Goal: Task Accomplishment & Management: Manage account settings

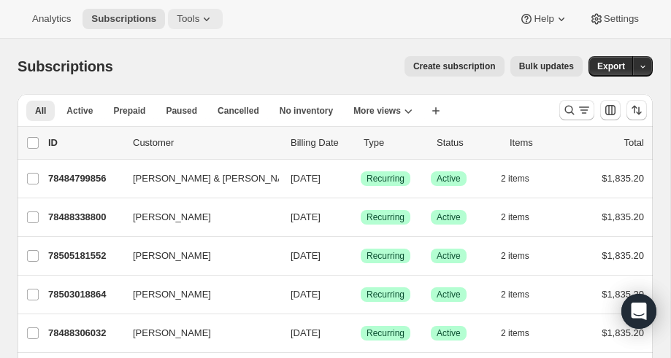
click at [195, 23] on span "Tools" at bounding box center [188, 19] width 23 height 12
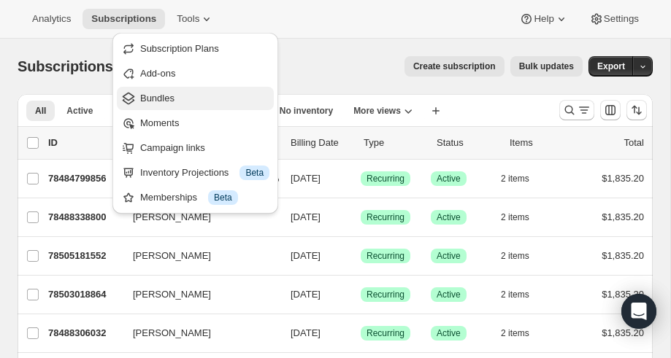
click at [161, 94] on span "Bundles" at bounding box center [157, 98] width 34 height 11
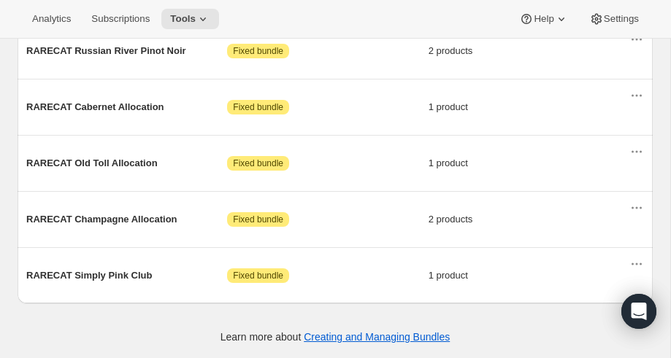
scroll to position [867, 0]
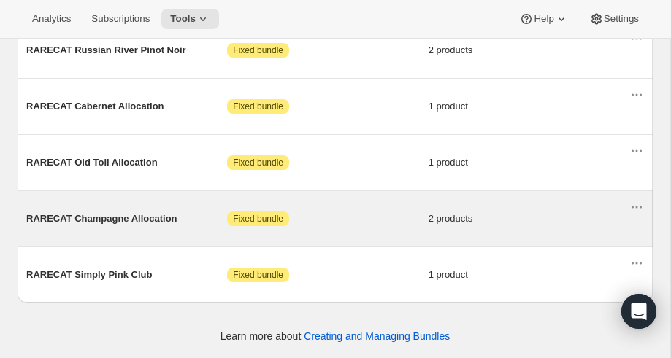
click at [99, 212] on span "RARECAT Champagne Allocation" at bounding box center [126, 219] width 201 height 15
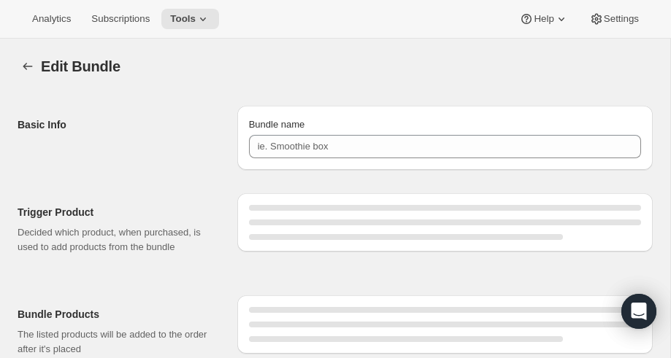
type input "RARECAT Champagne Allocation"
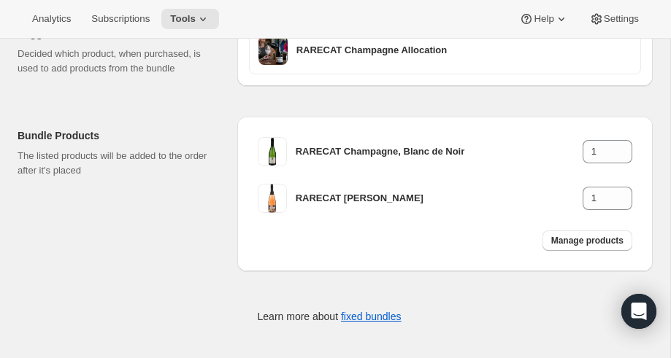
scroll to position [180, 0]
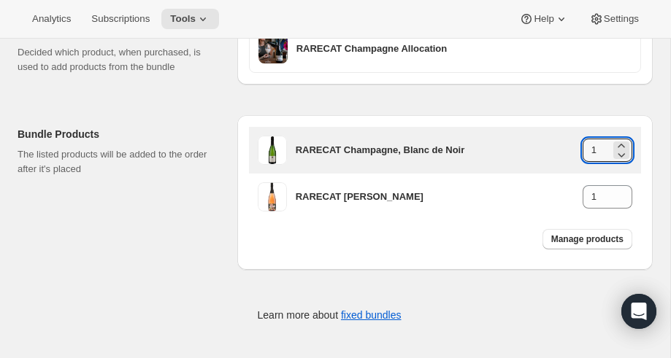
drag, startPoint x: 600, startPoint y: 147, endPoint x: 578, endPoint y: 147, distance: 21.9
click at [576, 147] on div "RARECAT Champagne, Blanc de Noir 1" at bounding box center [464, 150] width 336 height 23
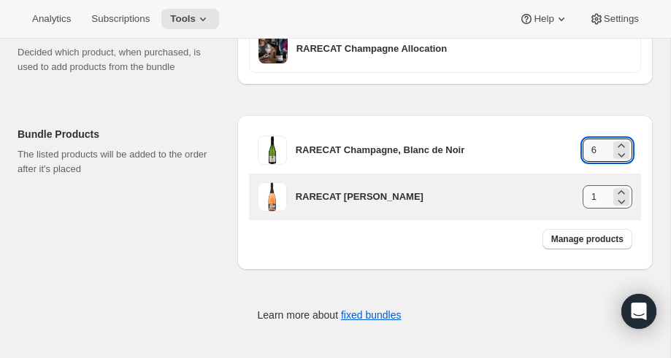
type input "6"
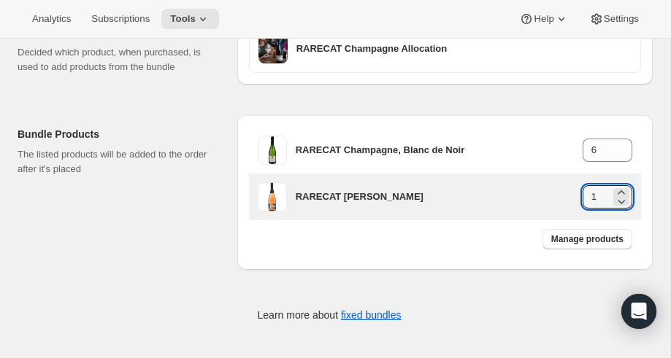
drag, startPoint x: 599, startPoint y: 198, endPoint x: 568, endPoint y: 197, distance: 31.4
click at [568, 197] on div "RARECAT [PERSON_NAME] 1" at bounding box center [464, 196] width 336 height 23
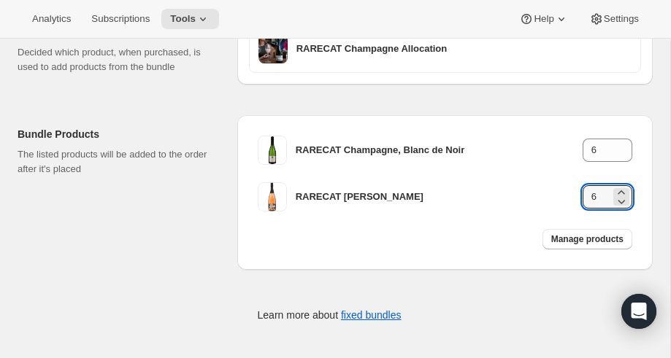
type input "6"
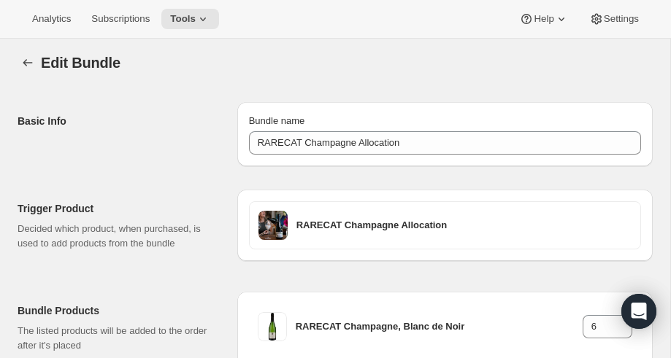
scroll to position [0, 0]
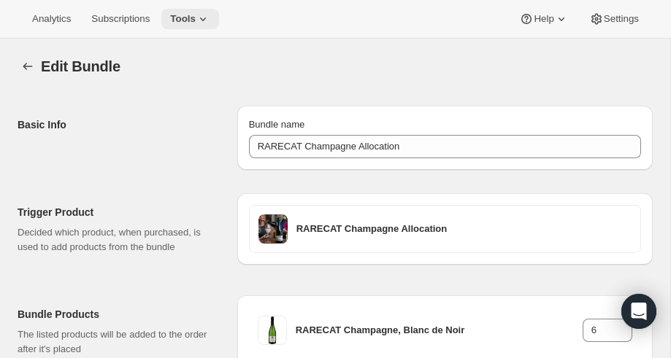
click at [185, 21] on span "Tools" at bounding box center [183, 19] width 26 height 12
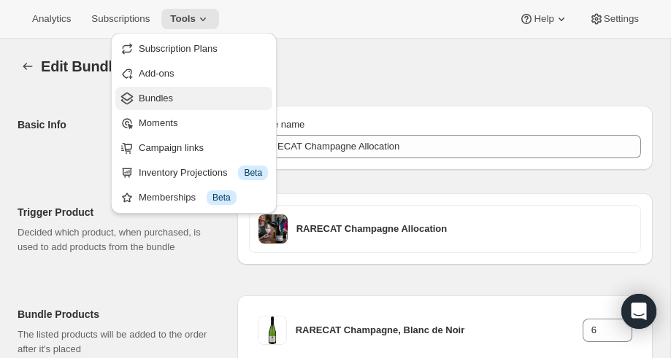
click at [157, 96] on span "Bundles" at bounding box center [156, 98] width 34 height 11
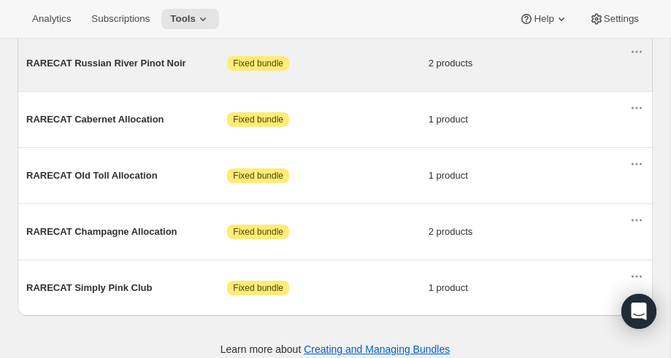
scroll to position [867, 0]
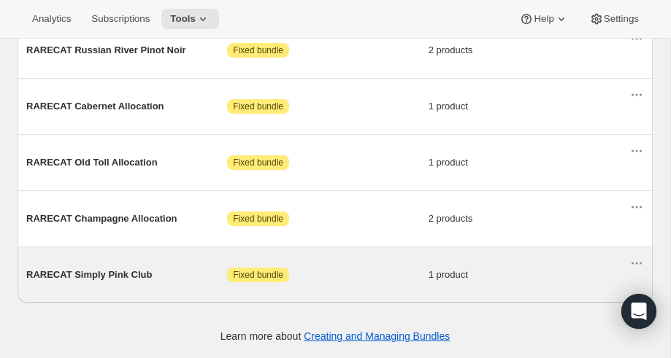
click at [113, 271] on span "RARECAT Simply Pink Club" at bounding box center [126, 275] width 201 height 15
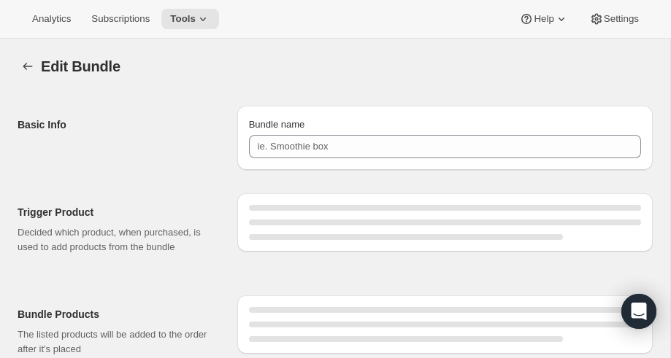
type input "RARECAT Simply Pink Club"
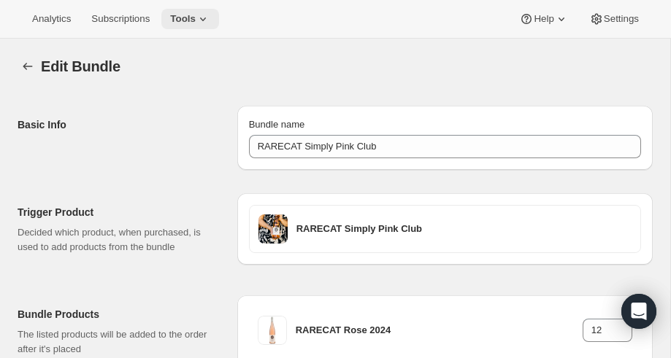
click at [209, 16] on icon at bounding box center [203, 19] width 15 height 15
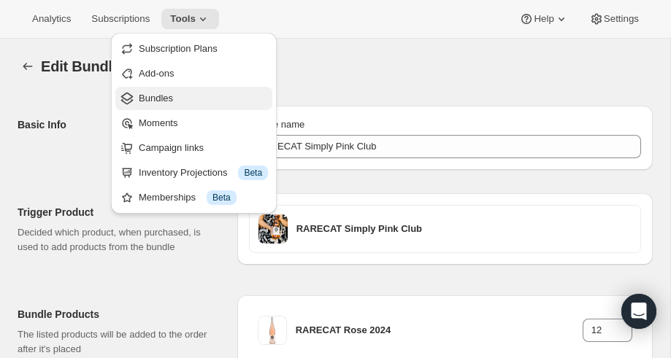
click at [168, 101] on span "Bundles" at bounding box center [156, 98] width 34 height 11
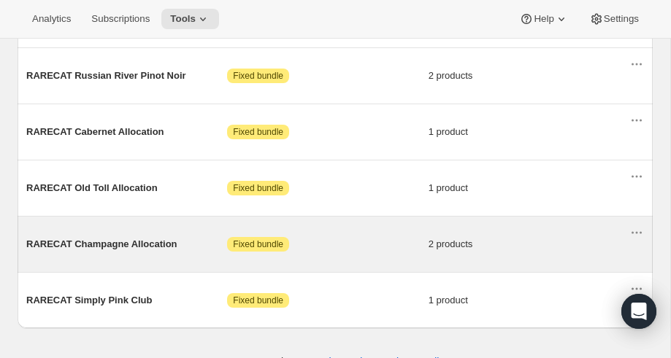
scroll to position [822, 0]
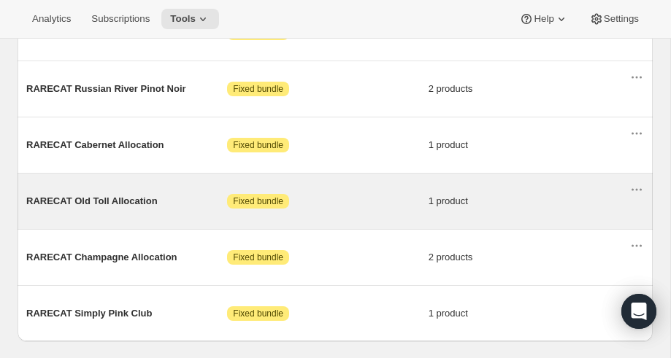
click at [119, 206] on span "RARECAT Old Toll Allocation" at bounding box center [126, 201] width 201 height 15
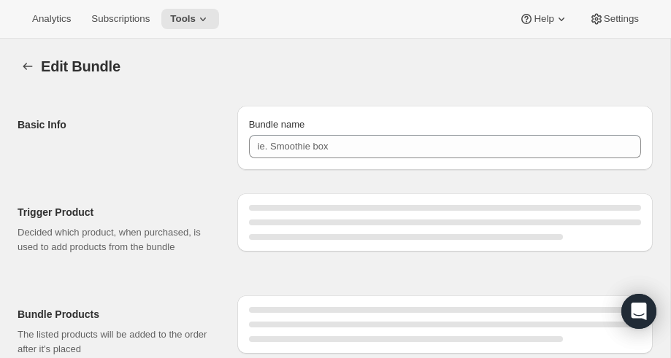
type input "RARECAT Old Toll Allocation"
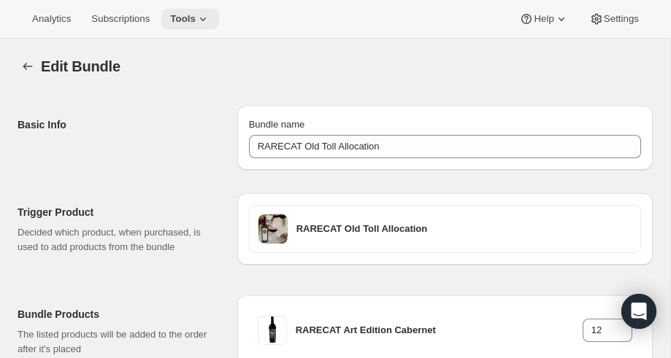
click at [210, 14] on icon at bounding box center [203, 19] width 15 height 15
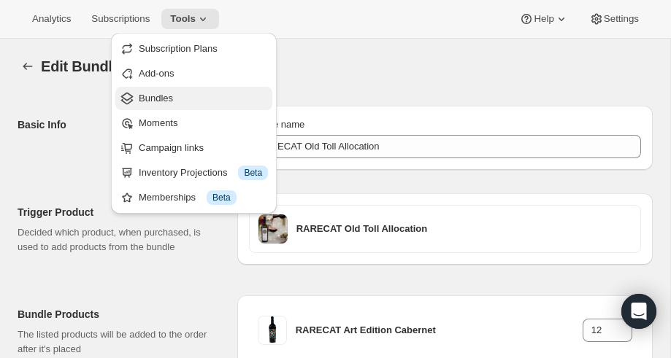
click at [167, 99] on span "Bundles" at bounding box center [156, 98] width 34 height 11
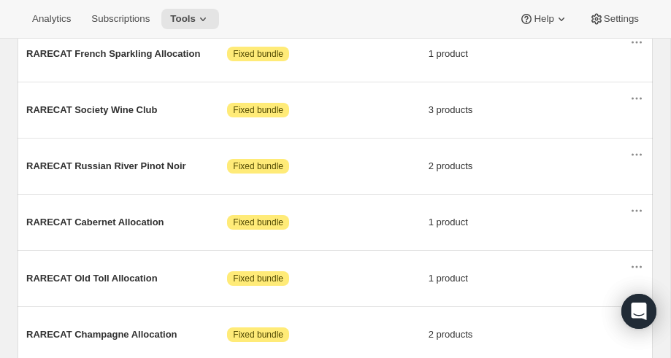
scroll to position [689, 0]
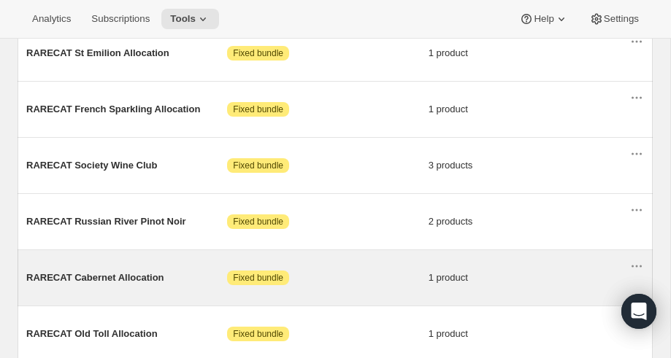
click at [107, 282] on span "RARECAT Cabernet Allocation" at bounding box center [126, 278] width 201 height 15
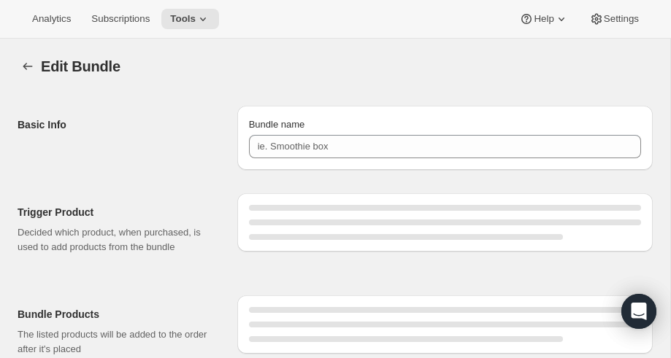
type input "RARECAT Cabernet Allocation"
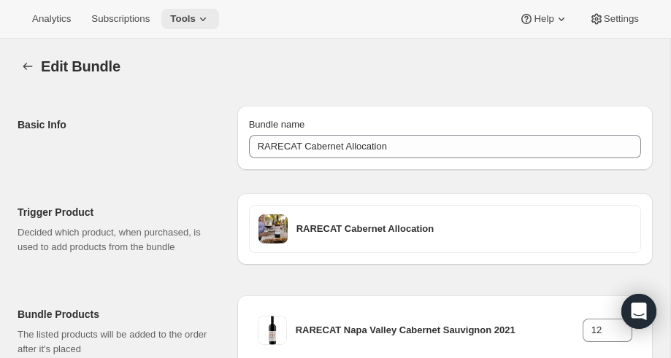
click at [210, 23] on icon at bounding box center [203, 19] width 15 height 15
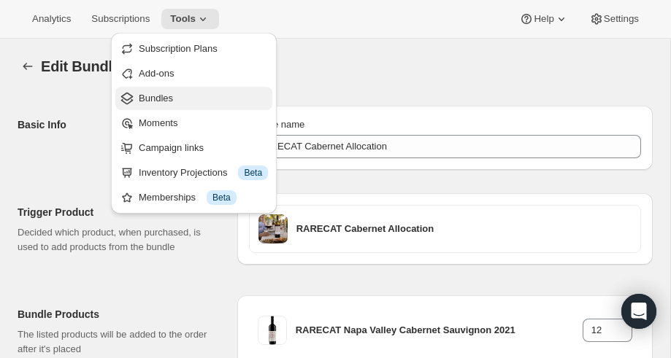
click at [166, 101] on span "Bundles" at bounding box center [156, 98] width 34 height 11
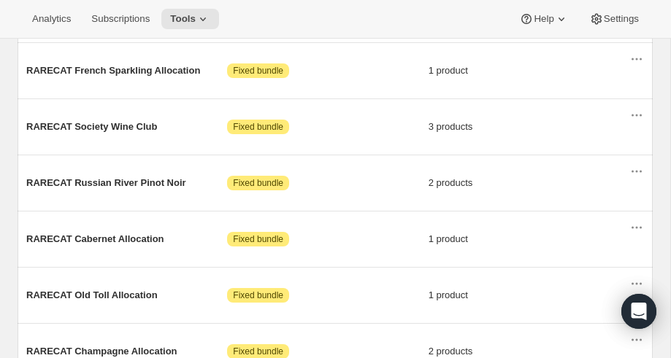
scroll to position [735, 0]
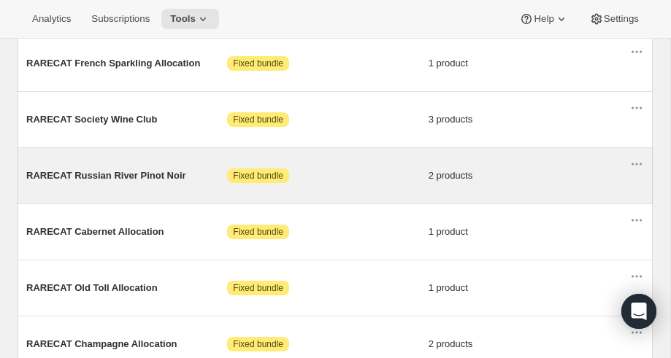
click at [144, 178] on span "RARECAT Russian River Pinot Noir" at bounding box center [126, 176] width 201 height 15
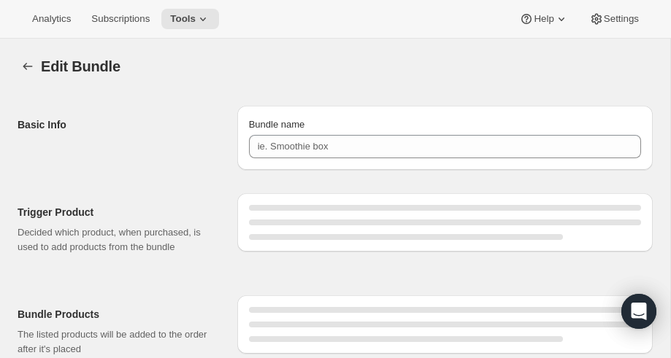
type input "RARECAT Russian River Pinot Noir"
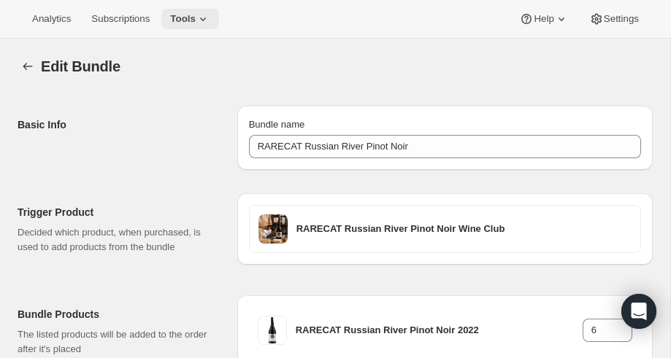
click at [210, 14] on icon at bounding box center [203, 19] width 15 height 15
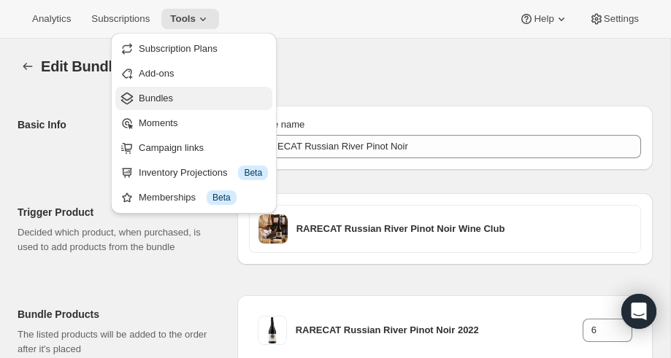
click at [161, 97] on span "Bundles" at bounding box center [156, 98] width 34 height 11
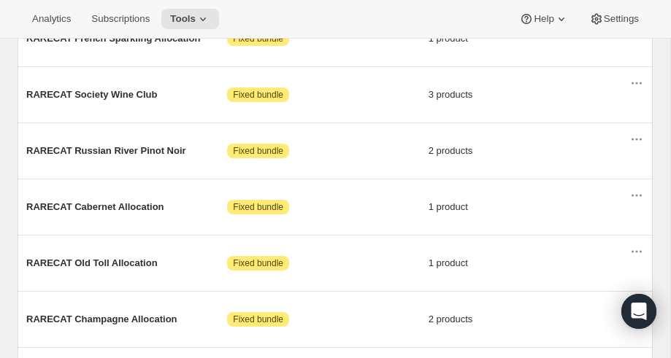
scroll to position [765, 0]
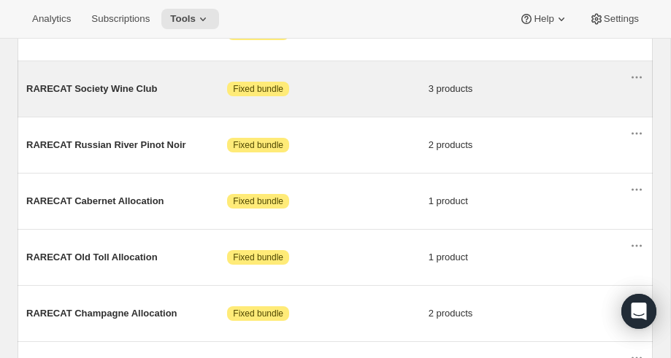
click at [116, 90] on span "RARECAT Society Wine Club" at bounding box center [126, 89] width 201 height 15
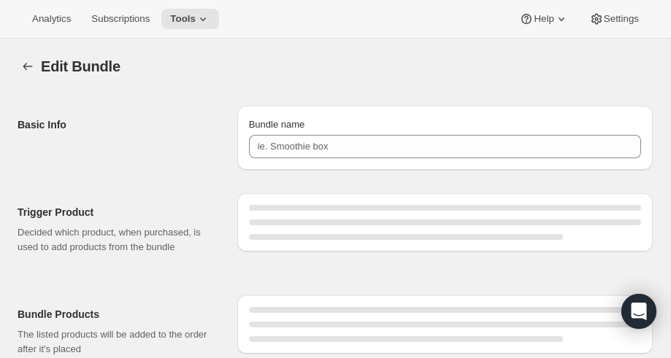
type input "RARECAT Society Wine Club"
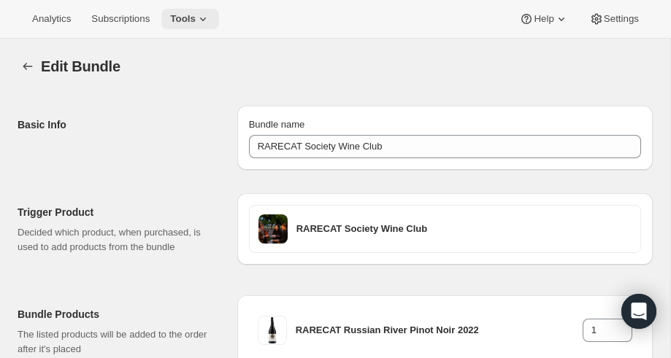
click at [210, 15] on icon at bounding box center [203, 19] width 15 height 15
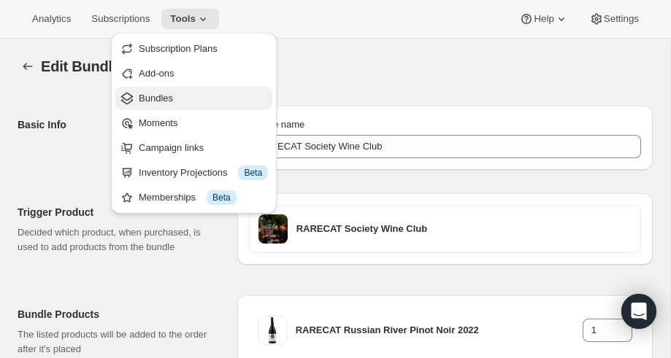
click at [158, 94] on span "Bundles" at bounding box center [156, 98] width 34 height 11
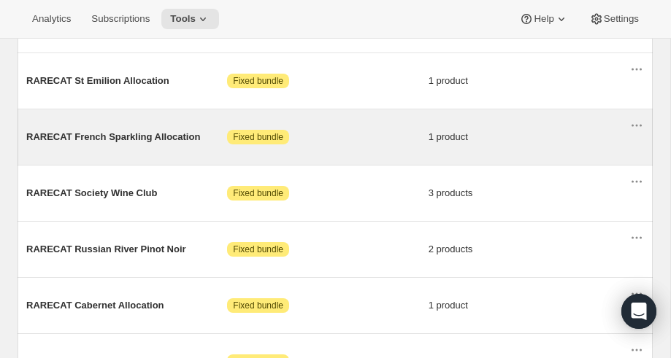
scroll to position [668, 0]
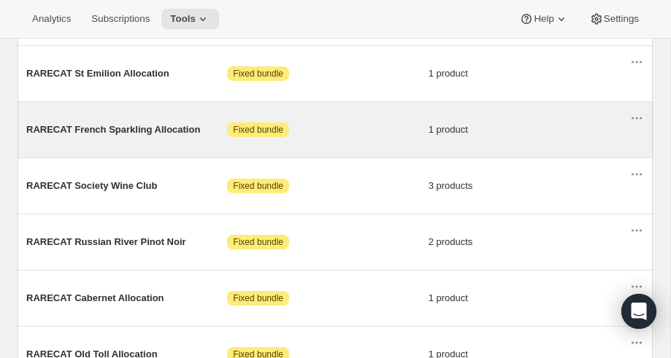
click at [147, 131] on span "RARECAT French Sparkling Allocation" at bounding box center [126, 130] width 201 height 15
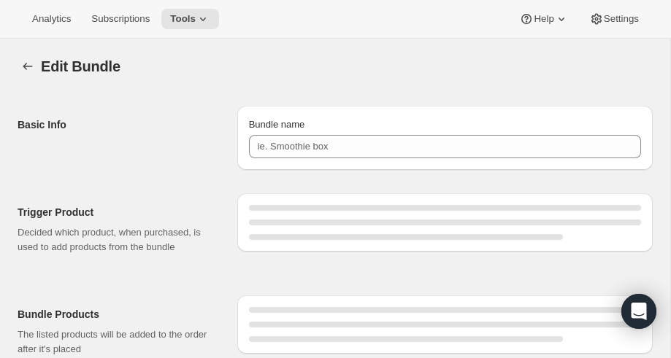
type input "RARECAT French Sparkling Allocation"
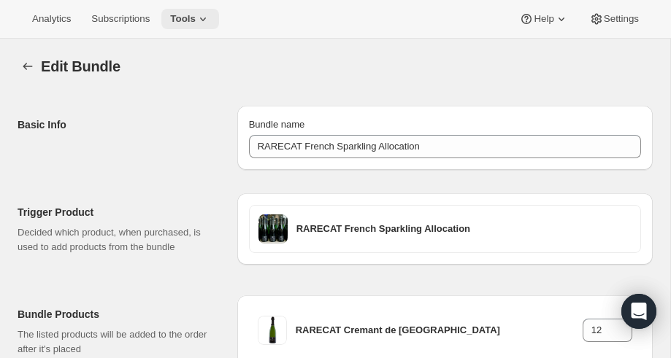
click at [206, 15] on icon at bounding box center [203, 19] width 15 height 15
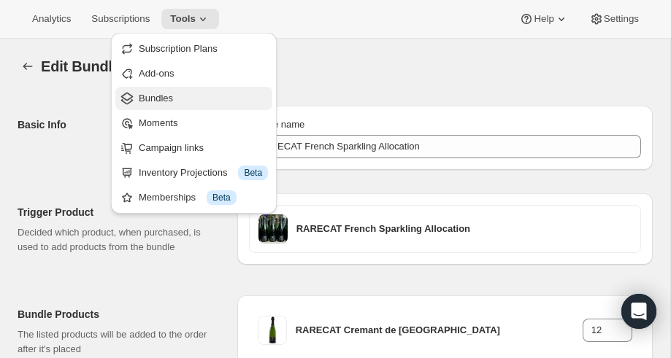
click at [161, 99] on span "Bundles" at bounding box center [156, 98] width 34 height 11
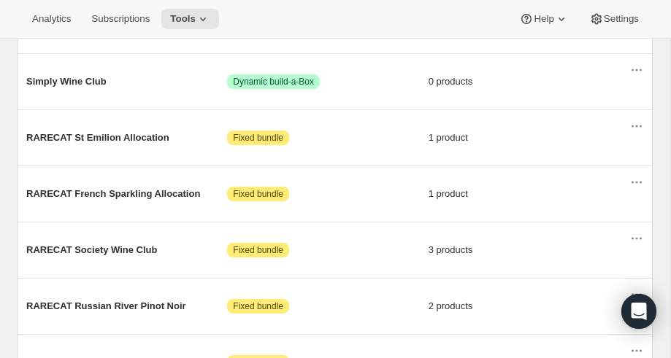
scroll to position [617, 0]
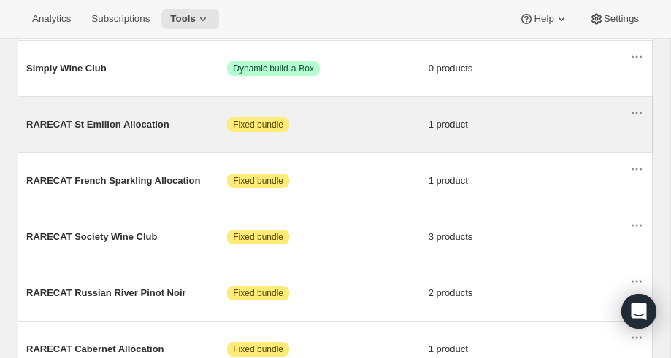
click at [123, 124] on span "RARECAT St Emilion Allocation" at bounding box center [126, 124] width 201 height 15
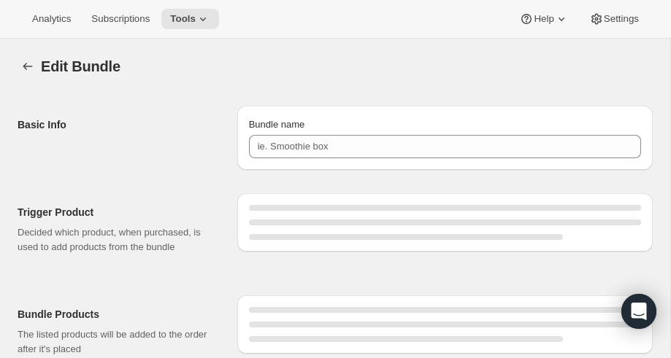
type input "RARECAT St Emilion Allocation"
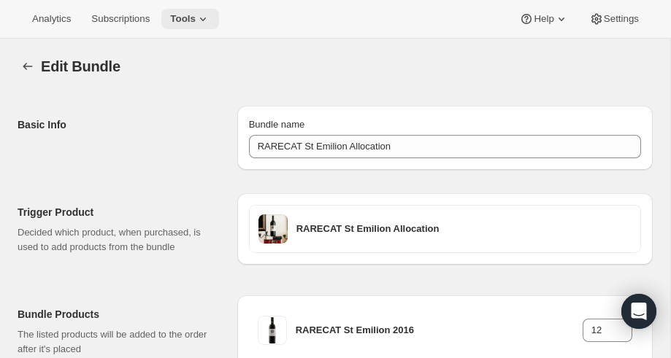
click at [209, 13] on icon at bounding box center [203, 19] width 15 height 15
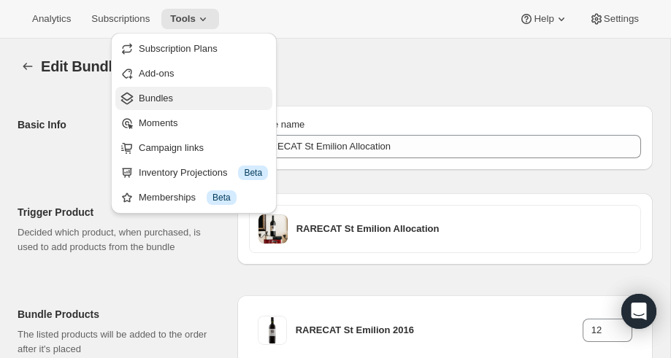
click at [167, 101] on span "Bundles" at bounding box center [156, 98] width 34 height 11
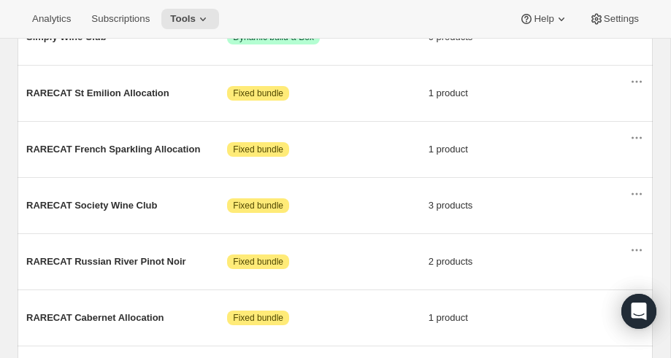
scroll to position [615, 0]
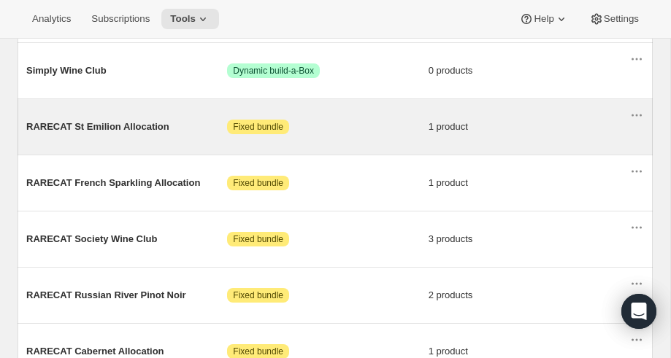
click at [94, 128] on span "RARECAT St Emilion Allocation" at bounding box center [126, 127] width 201 height 15
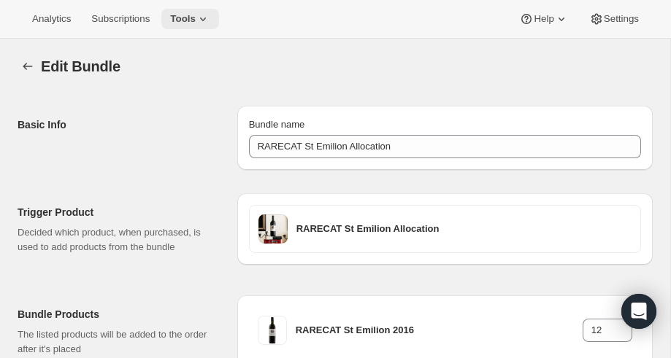
click at [209, 15] on icon at bounding box center [203, 19] width 15 height 15
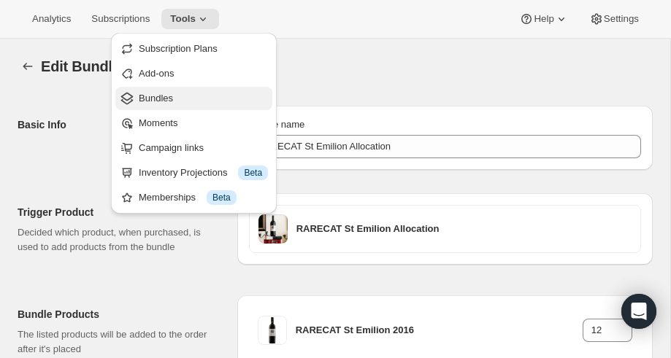
click at [147, 94] on span "Bundles" at bounding box center [156, 98] width 34 height 11
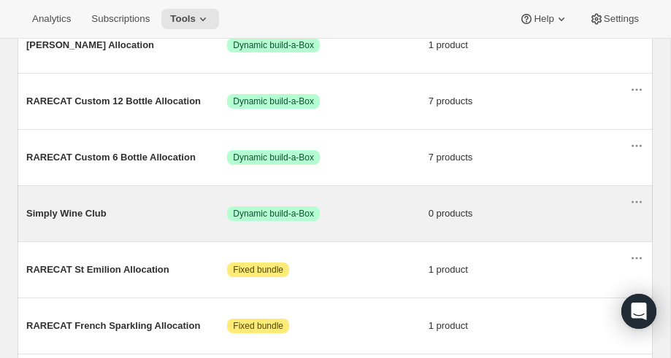
scroll to position [474, 0]
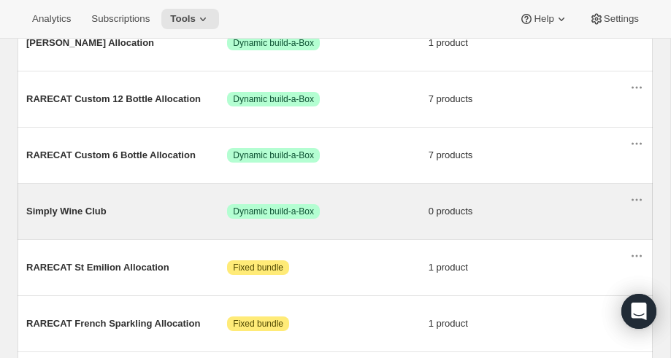
click at [72, 215] on span "Simply Wine Club" at bounding box center [126, 211] width 201 height 15
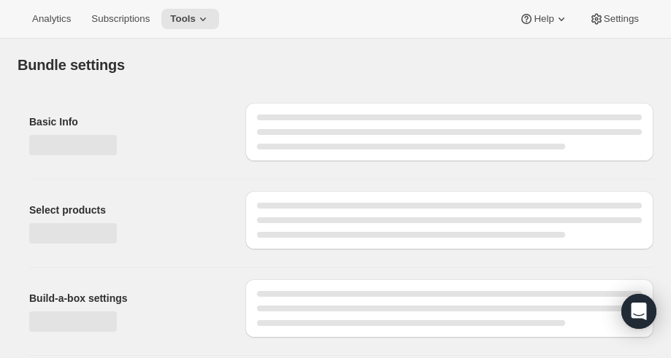
type input "Simply Wine Club"
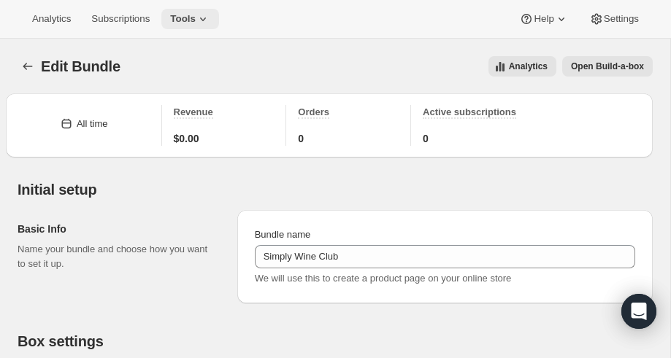
click at [210, 18] on icon at bounding box center [203, 19] width 15 height 15
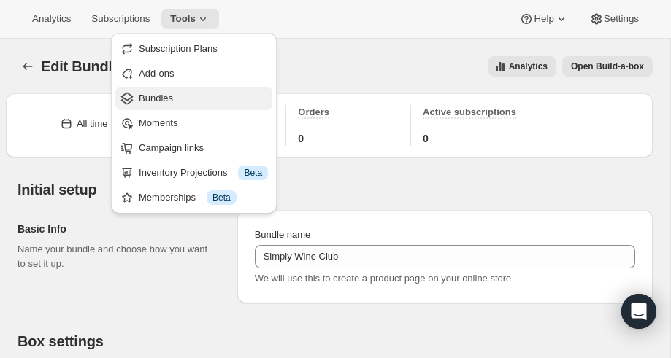
click at [158, 101] on span "Bundles" at bounding box center [156, 98] width 34 height 11
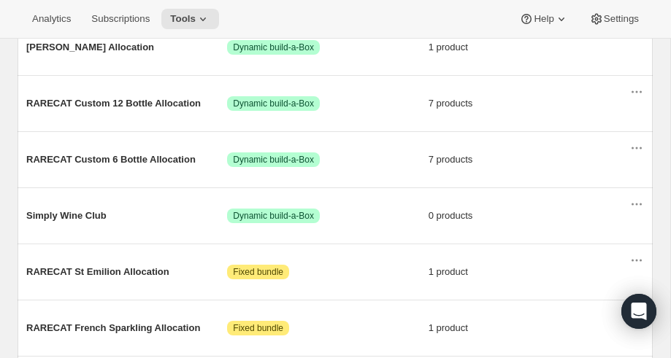
scroll to position [473, 0]
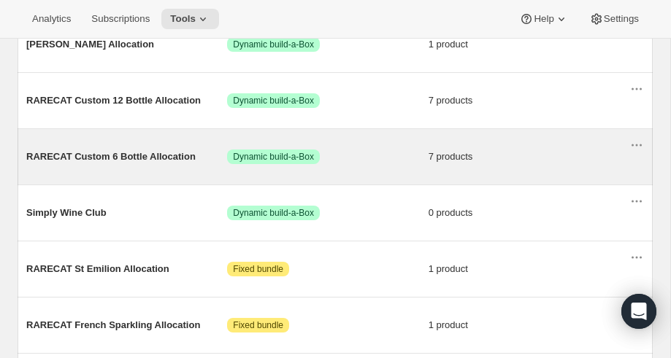
click at [115, 163] on span "RARECAT Custom 6 Bottle Allocation" at bounding box center [126, 157] width 201 height 15
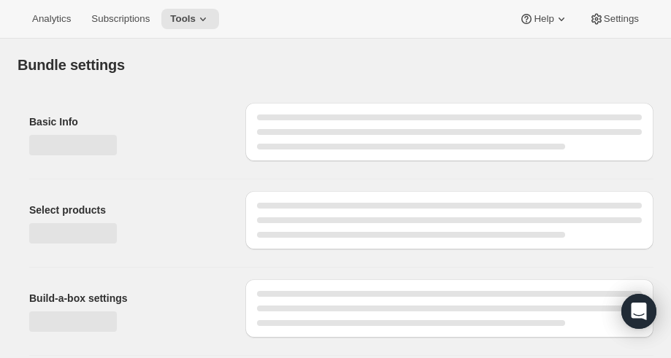
type input "RARECAT Custom 6 Bottle Allocation"
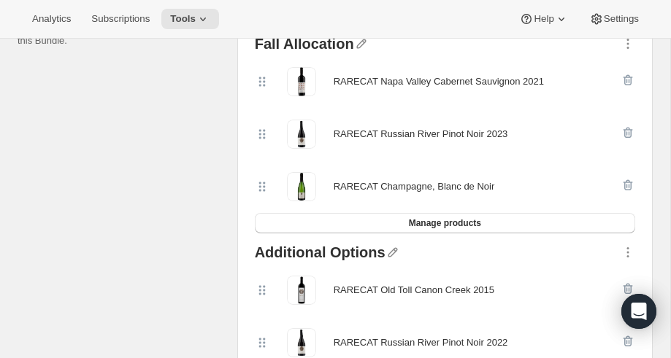
scroll to position [374, 0]
click at [420, 223] on span "Manage products" at bounding box center [445, 224] width 72 height 12
click at [356, 43] on icon "button" at bounding box center [360, 44] width 9 height 9
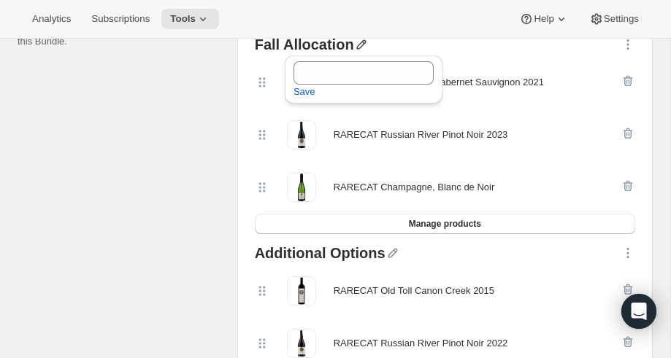
click at [393, 44] on div at bounding box center [487, 46] width 266 height 19
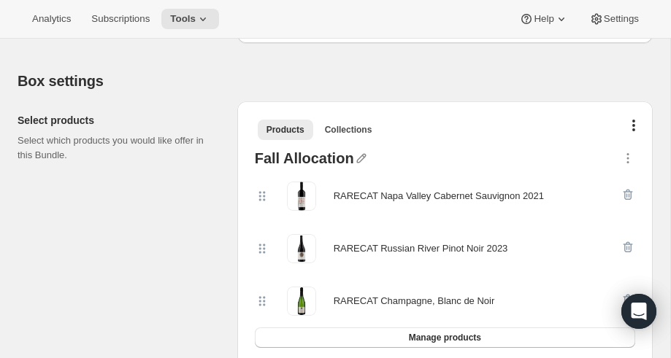
scroll to position [242, 0]
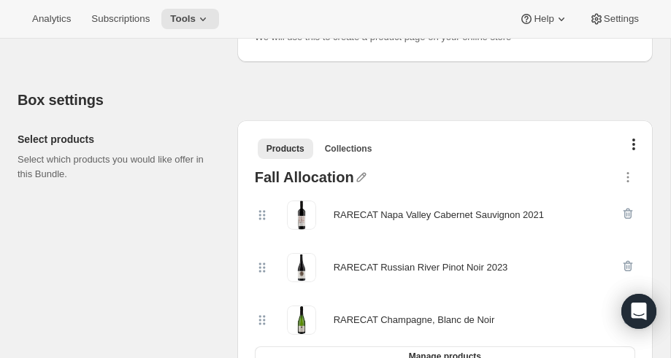
click at [266, 212] on icon at bounding box center [262, 215] width 15 height 15
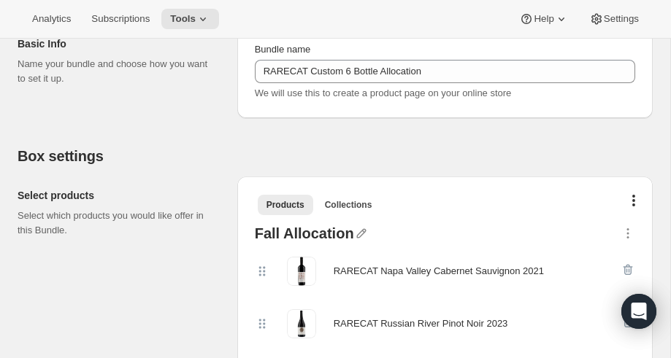
scroll to position [101, 0]
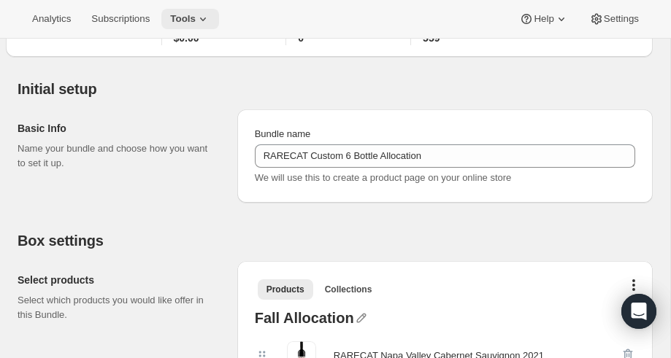
click at [208, 16] on icon at bounding box center [203, 19] width 15 height 15
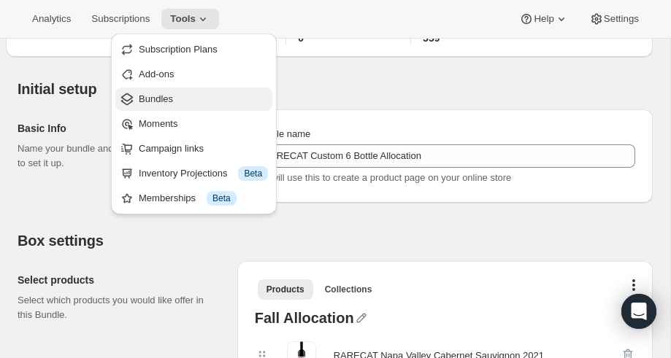
click at [158, 97] on span "Bundles" at bounding box center [156, 98] width 34 height 11
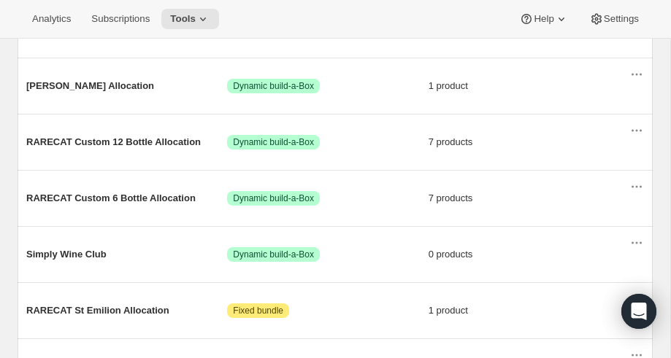
scroll to position [401, 0]
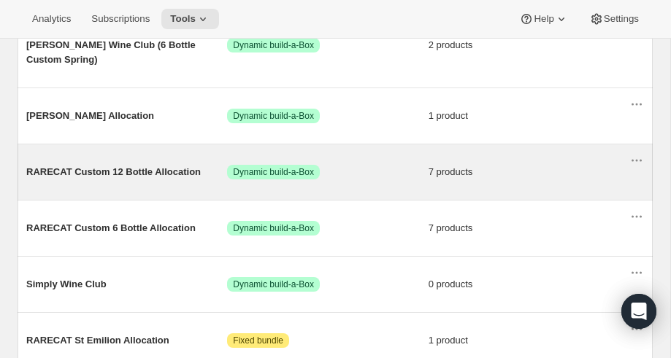
click at [112, 174] on span "RARECAT Custom 12 Bottle Allocation" at bounding box center [126, 172] width 201 height 15
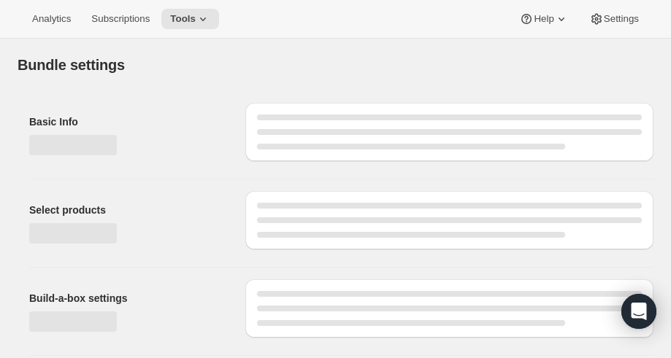
type input "RARECAT Custom 12 Bottle Allocation"
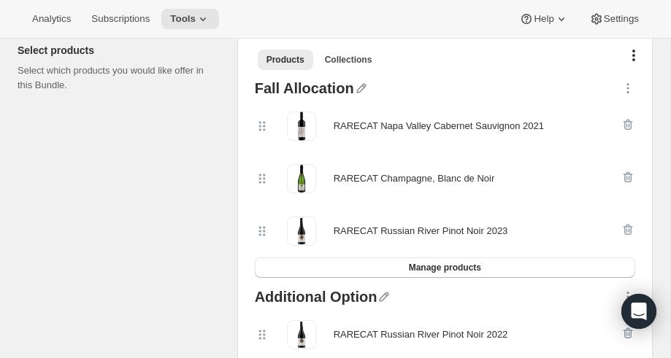
scroll to position [331, 0]
click at [576, 55] on button "button" at bounding box center [633, 57] width 15 height 15
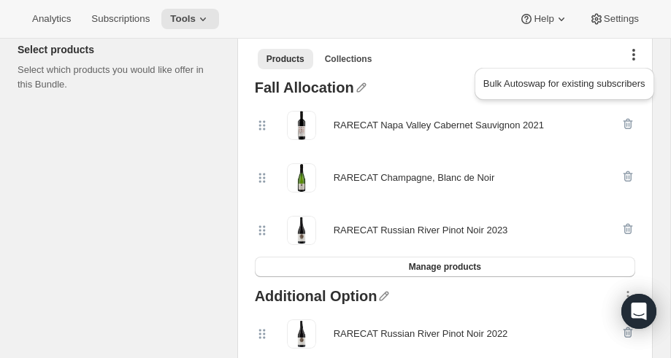
click at [550, 64] on div "Bulk Autoswap for existing subscribers" at bounding box center [563, 87] width 191 height 47
click at [263, 126] on icon at bounding box center [262, 125] width 15 height 15
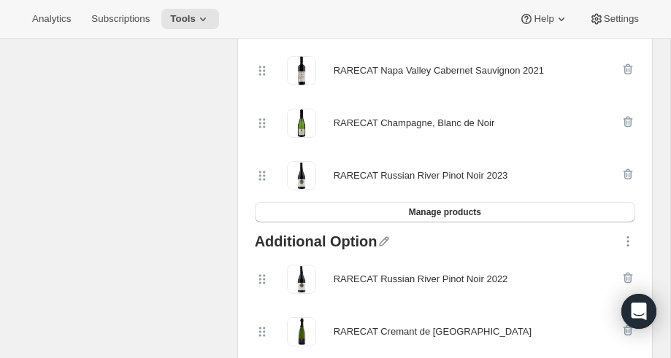
scroll to position [390, 0]
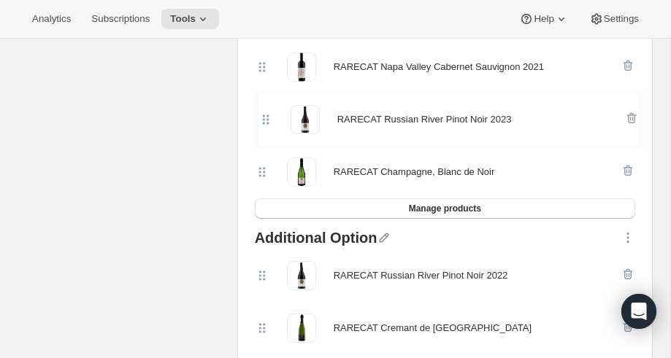
drag, startPoint x: 258, startPoint y: 174, endPoint x: 261, endPoint y: 120, distance: 54.1
click at [261, 120] on div "RARECAT Napa Valley Cabernet Sauvignon 2021 RARECAT Champagne, Blanc de Noir RA…" at bounding box center [445, 120] width 380 height 158
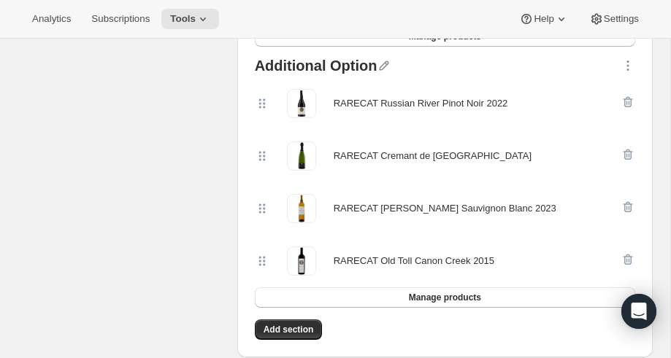
scroll to position [564, 0]
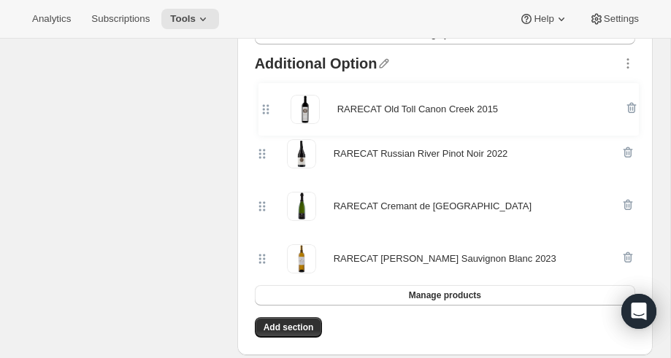
drag, startPoint x: 262, startPoint y: 257, endPoint x: 266, endPoint y: 102, distance: 154.7
click at [266, 102] on div "RARECAT Russian River Pinot Noir 2022 RARECAT Cremant de Bordeaux RARECAT [PERS…" at bounding box center [445, 180] width 380 height 210
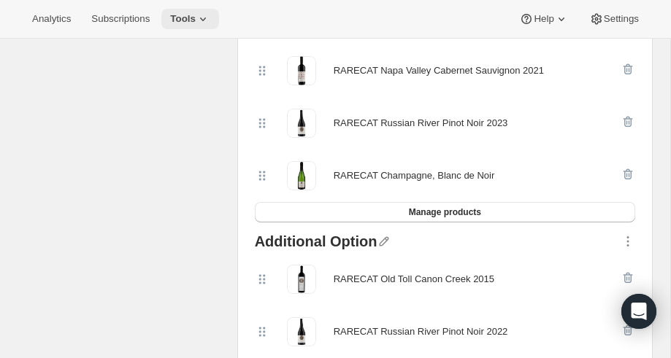
scroll to position [365, 0]
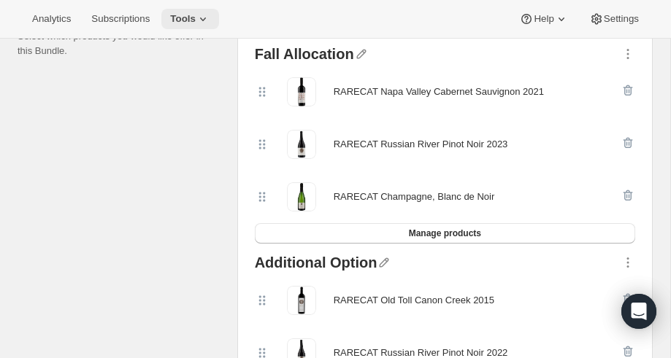
click at [206, 20] on icon at bounding box center [203, 20] width 6 height 4
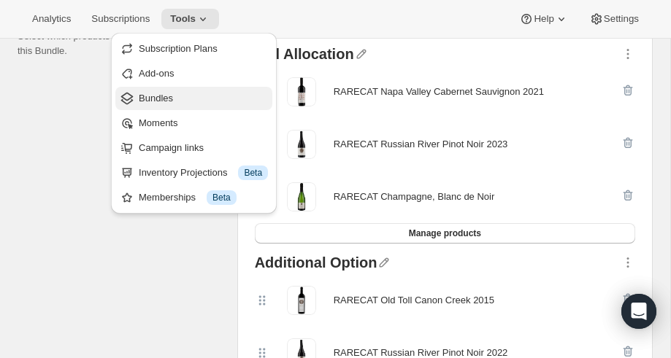
click at [153, 96] on span "Bundles" at bounding box center [156, 98] width 34 height 11
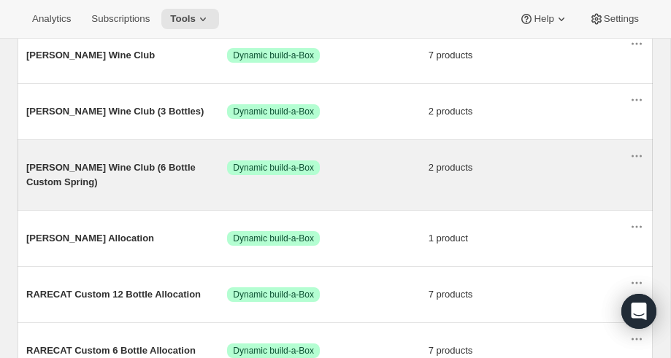
scroll to position [264, 0]
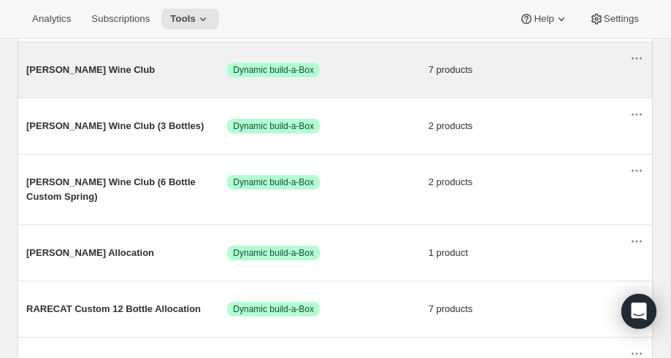
click at [91, 71] on span "[PERSON_NAME] Wine Club" at bounding box center [126, 70] width 201 height 15
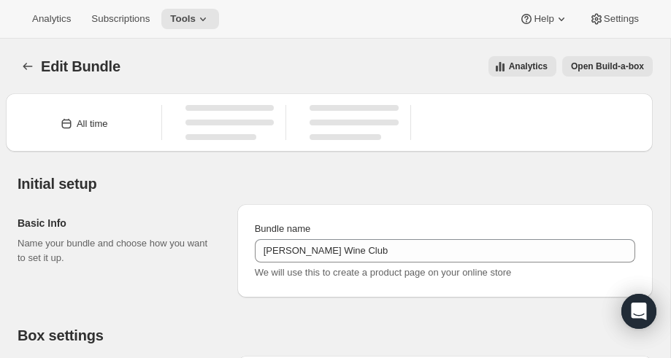
type input "[PERSON_NAME] Wine Club"
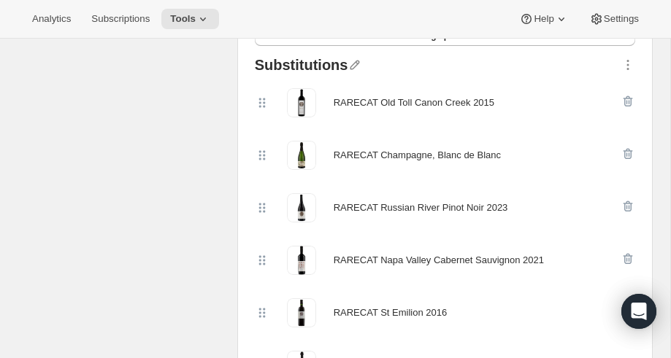
scroll to position [458, 0]
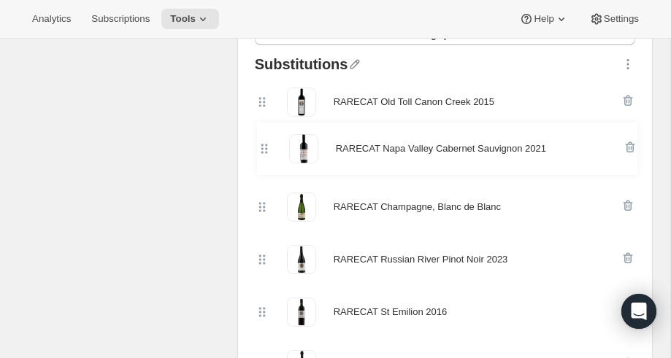
drag, startPoint x: 259, startPoint y: 258, endPoint x: 261, endPoint y: 145, distance: 113.1
click at [261, 145] on div "RARECAT Old Toll Canon Creek 2015 RARECAT Champagne, Blanc de Blanc RARECAT Rus…" at bounding box center [445, 233] width 380 height 315
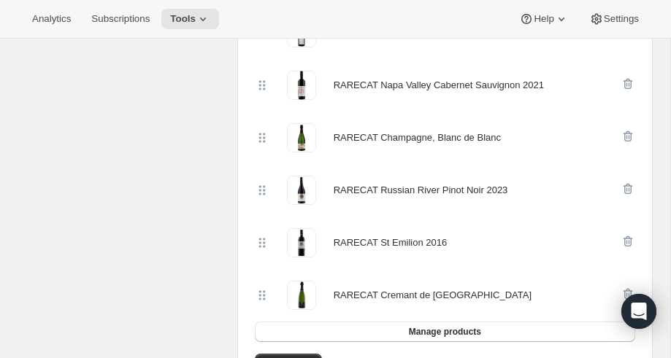
scroll to position [534, 0]
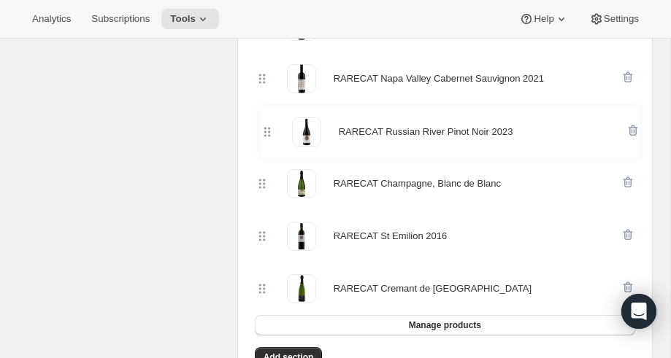
drag, startPoint x: 258, startPoint y: 185, endPoint x: 264, endPoint y: 130, distance: 55.0
click at [264, 130] on div "RARECAT Old Toll Canon Creek 2015 RARECAT Napa Valley Cabernet Sauvignon 2021 R…" at bounding box center [445, 157] width 380 height 315
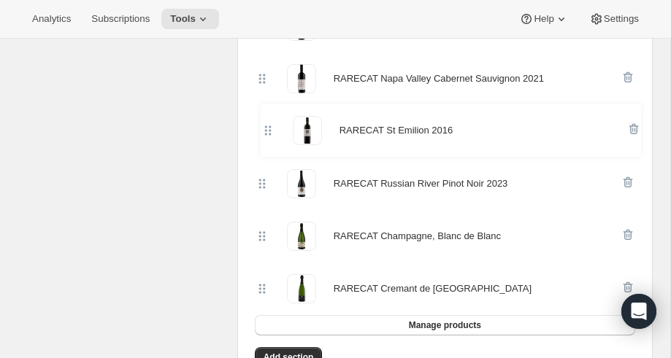
drag, startPoint x: 261, startPoint y: 233, endPoint x: 267, endPoint y: 126, distance: 107.4
click at [267, 126] on div "RARECAT Old Toll Canon Creek 2015 RARECAT Napa Valley Cabernet Sauvignon 2021 R…" at bounding box center [445, 157] width 380 height 315
click at [210, 17] on icon at bounding box center [203, 19] width 15 height 15
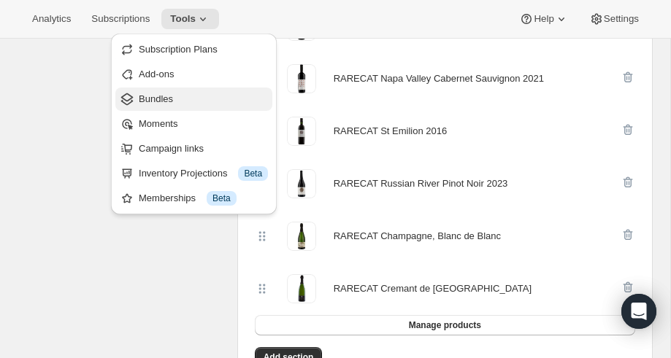
click at [166, 95] on span "Bundles" at bounding box center [156, 98] width 34 height 11
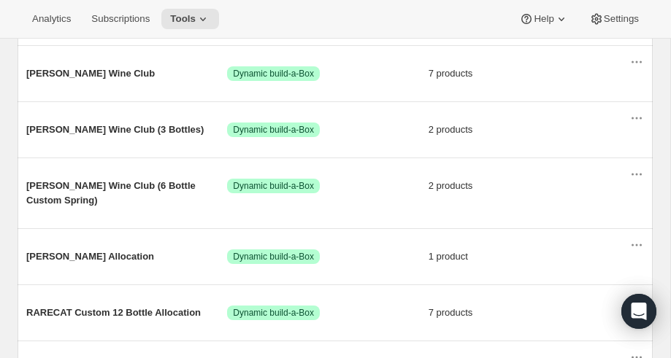
scroll to position [261, 0]
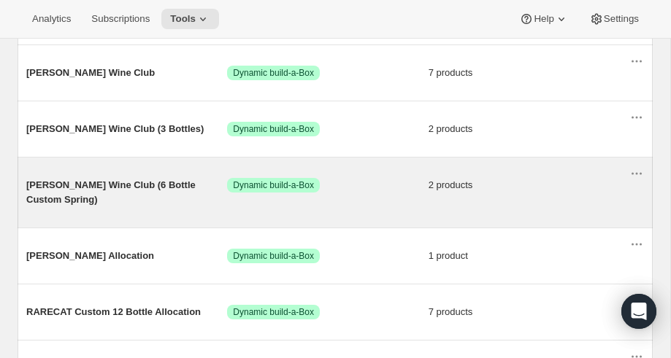
click at [83, 183] on span "[PERSON_NAME] Wine Club (6 Bottle Custom Spring)" at bounding box center [126, 192] width 201 height 29
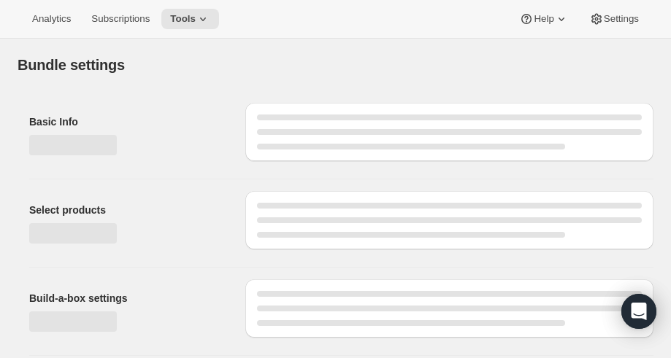
type input "[PERSON_NAME] Wine Club (6 Bottle Custom Spring)"
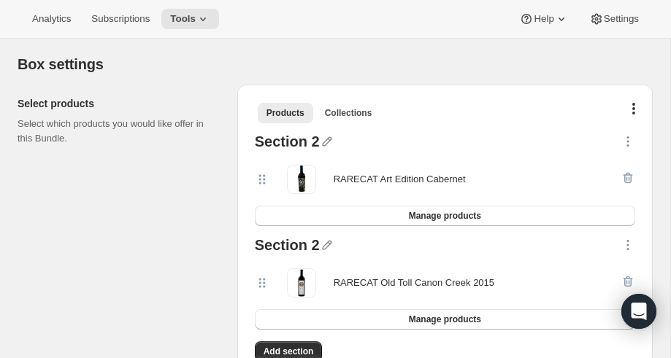
scroll to position [212, 0]
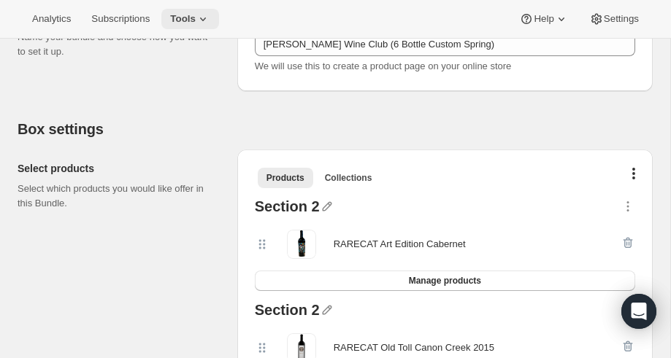
click at [210, 15] on icon at bounding box center [203, 19] width 15 height 15
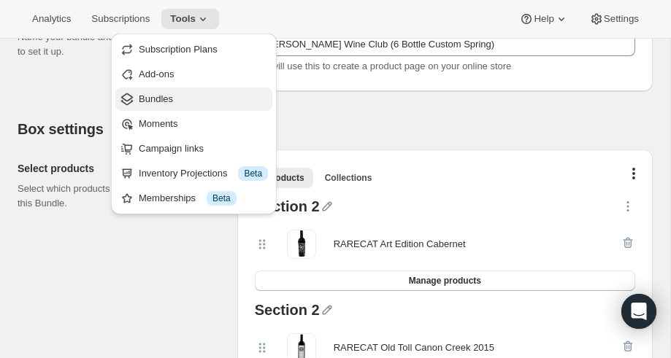
click at [139, 99] on span "Bundles" at bounding box center [156, 98] width 34 height 11
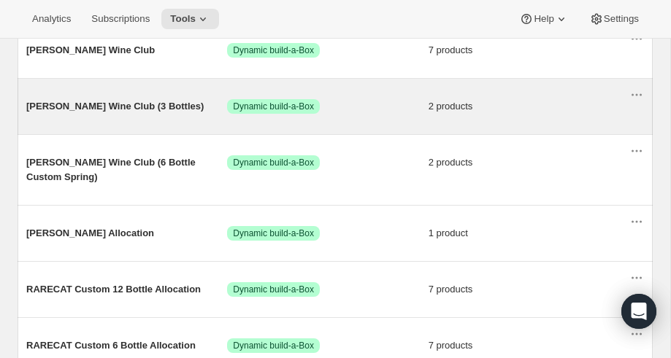
scroll to position [285, 0]
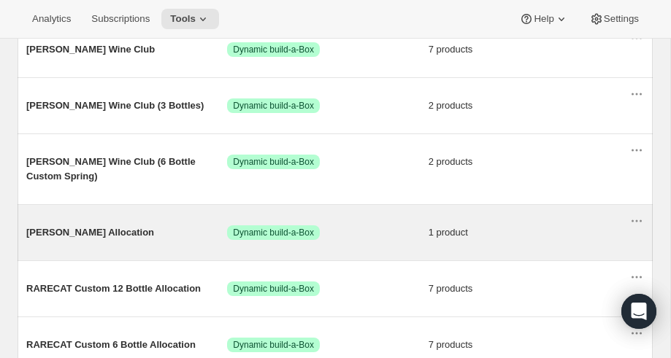
click at [74, 231] on span "[PERSON_NAME] Allocation" at bounding box center [126, 232] width 201 height 15
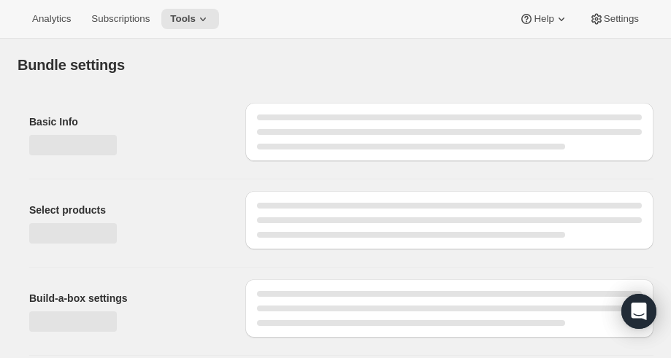
type input "[PERSON_NAME] Allocation"
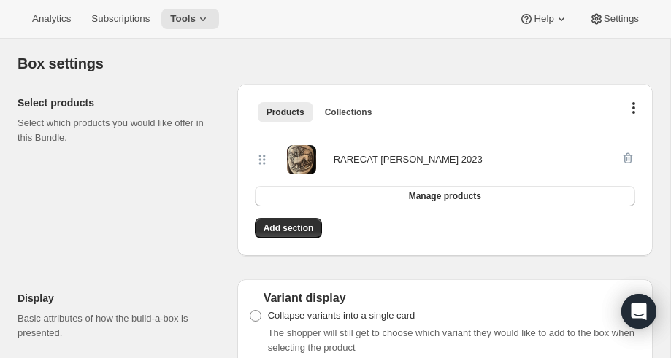
scroll to position [264, 0]
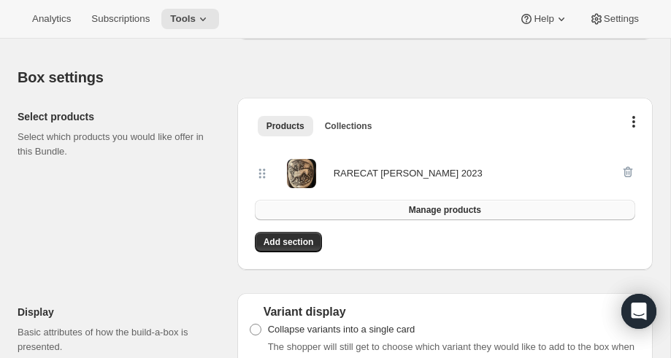
click at [323, 205] on button "Manage products" at bounding box center [445, 210] width 380 height 20
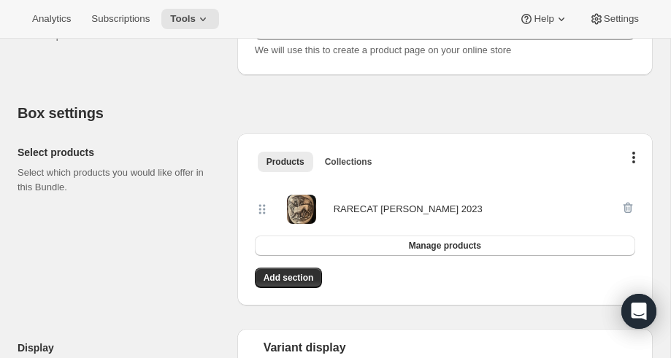
scroll to position [223, 0]
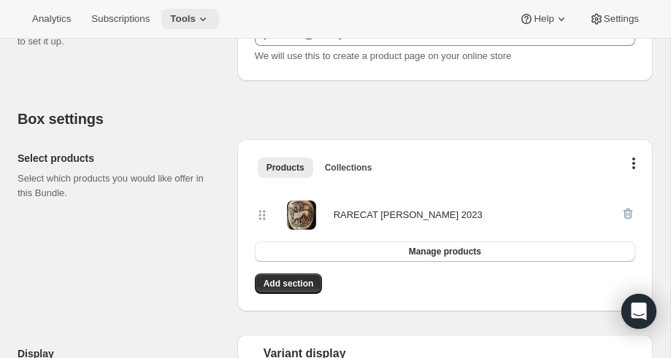
click at [210, 14] on icon at bounding box center [203, 19] width 15 height 15
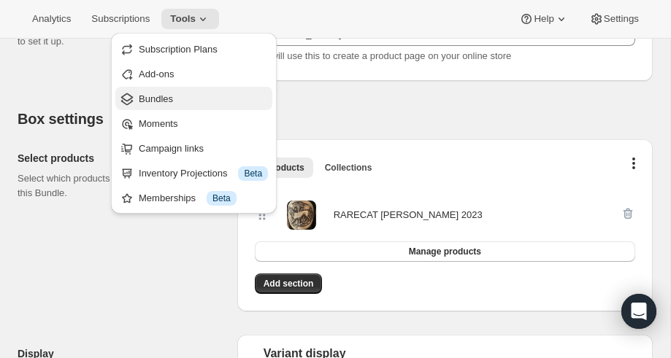
click at [156, 101] on span "Bundles" at bounding box center [156, 98] width 34 height 11
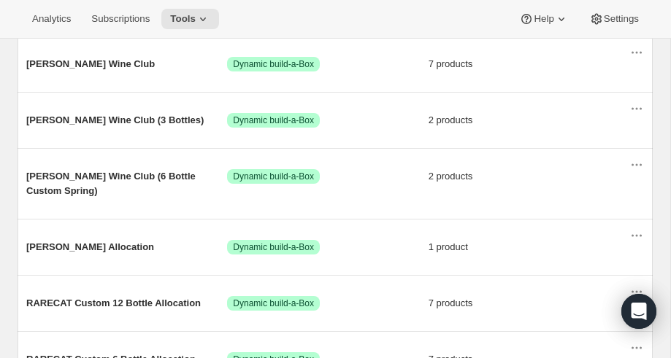
scroll to position [239, 0]
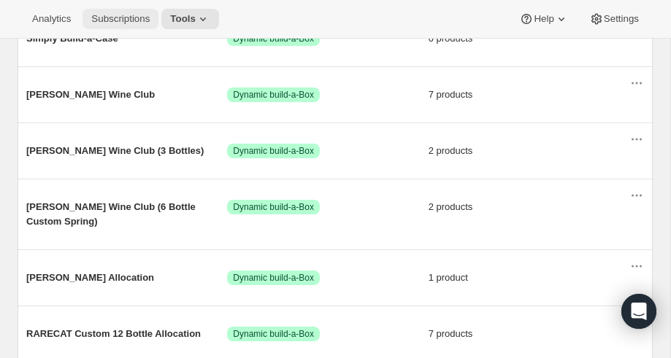
click at [130, 22] on span "Subscriptions" at bounding box center [120, 19] width 58 height 12
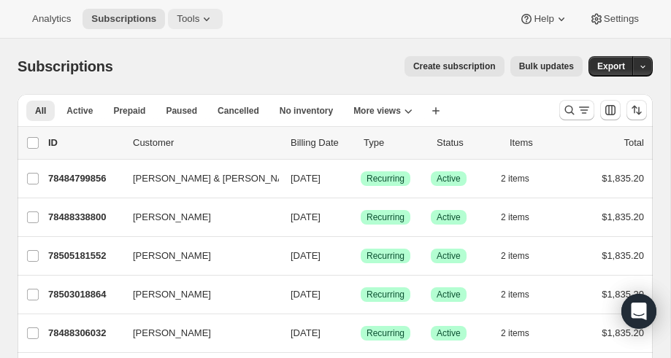
click at [199, 16] on span "Tools" at bounding box center [188, 19] width 23 height 12
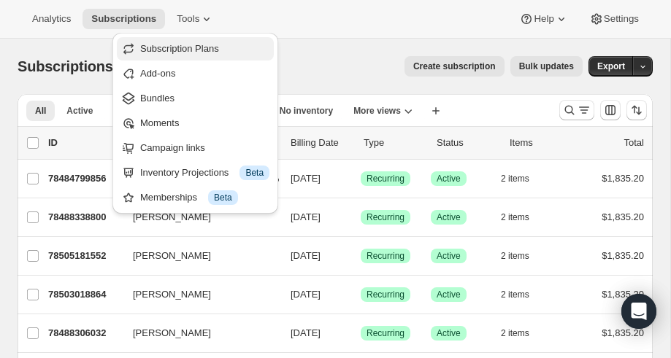
click at [182, 42] on span "Subscription Plans" at bounding box center [204, 49] width 129 height 15
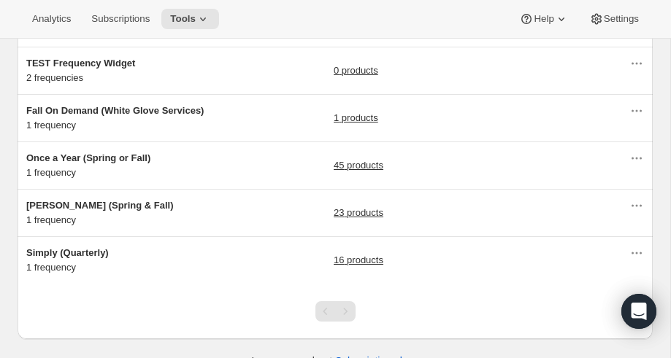
scroll to position [169, 0]
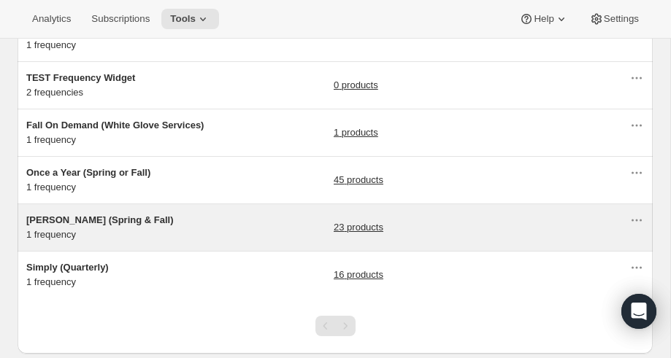
click at [348, 226] on link "23 products" at bounding box center [358, 227] width 50 height 15
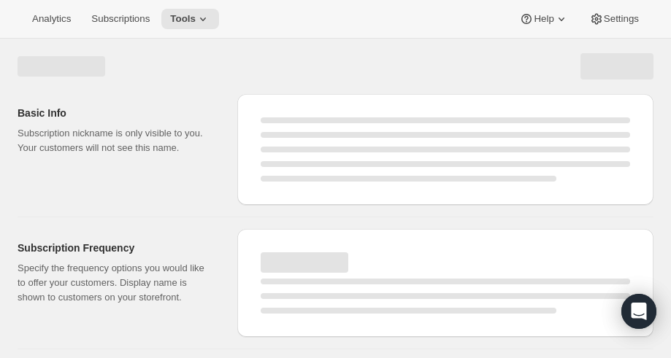
select select "WEEK"
select select "MONTH"
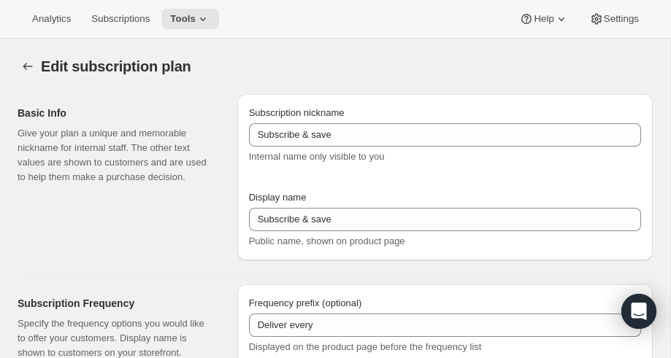
type input "[PERSON_NAME] (Spring & Fall)"
type input "Join [PERSON_NAME] Club"
type input "Delivery"
type input "6"
select select "MONTH"
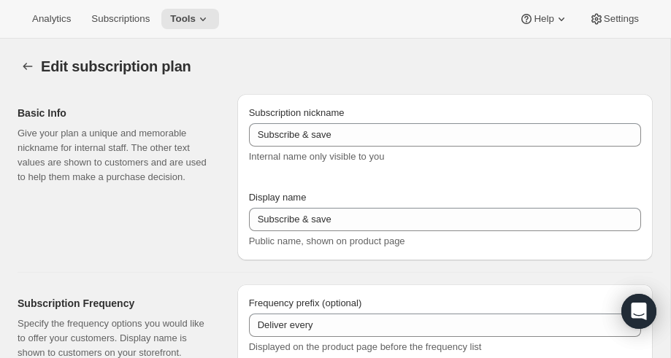
type input "Spring & Fall"
type input "20"
type input "No obligation, modify or cancel your wine club anytime."
checkbox input "true"
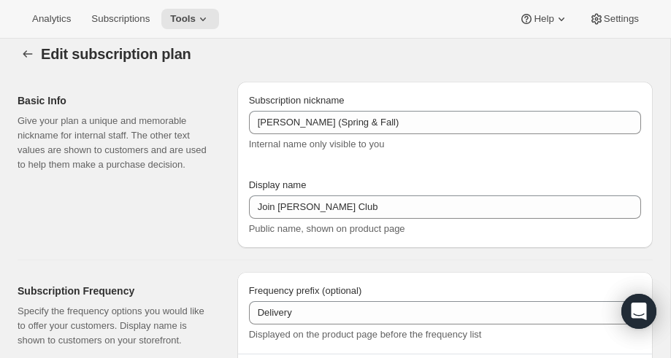
select select "YEARDAY"
select select "3"
select select "20"
select select "9"
select select "25"
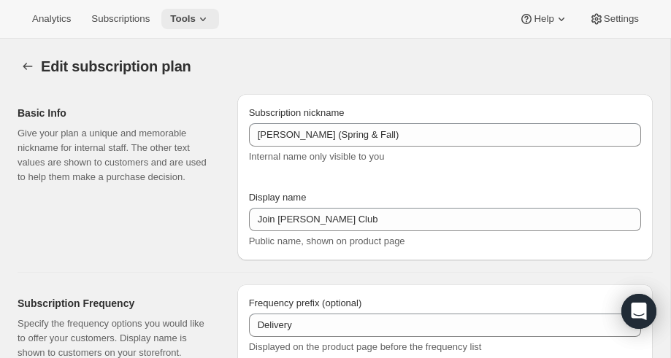
click at [210, 20] on icon at bounding box center [203, 19] width 15 height 15
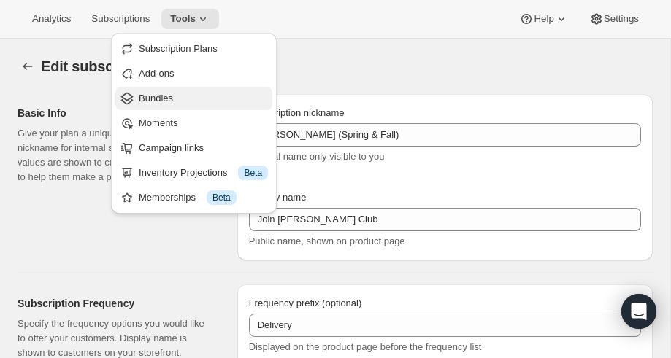
click at [131, 99] on icon "Bundles" at bounding box center [127, 99] width 12 height 12
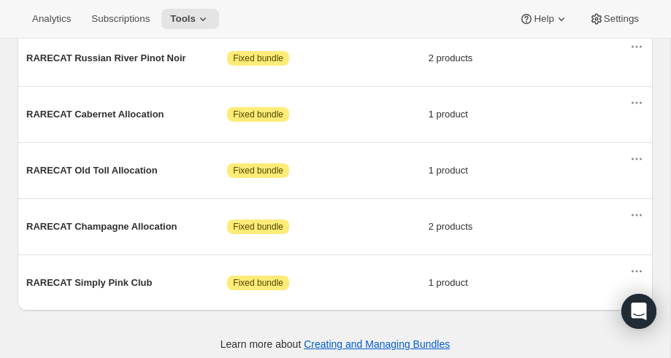
scroll to position [867, 0]
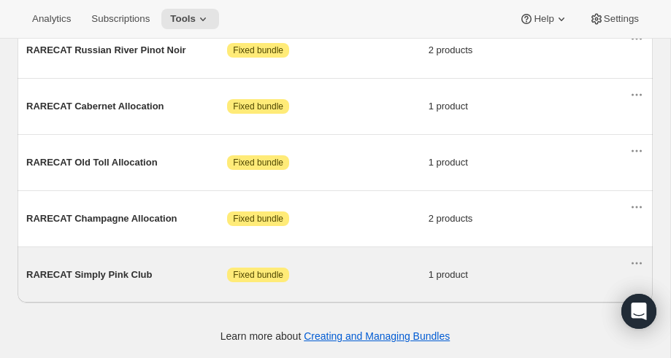
click at [93, 274] on span "RARECAT Simply Pink Club" at bounding box center [126, 275] width 201 height 15
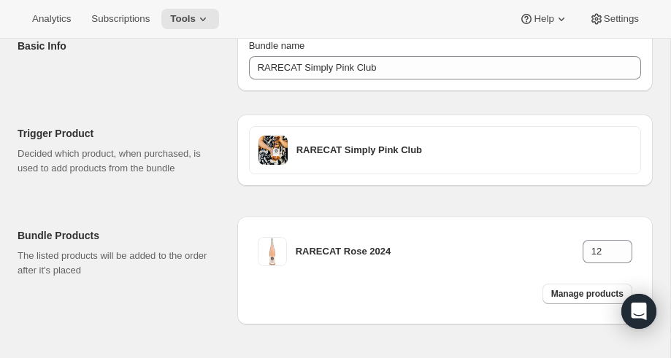
scroll to position [51, 0]
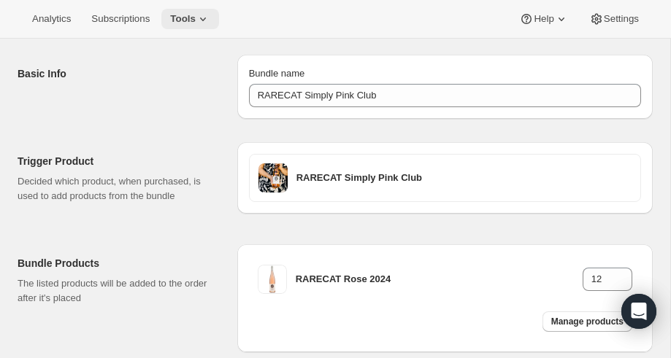
click at [209, 17] on icon at bounding box center [203, 19] width 15 height 15
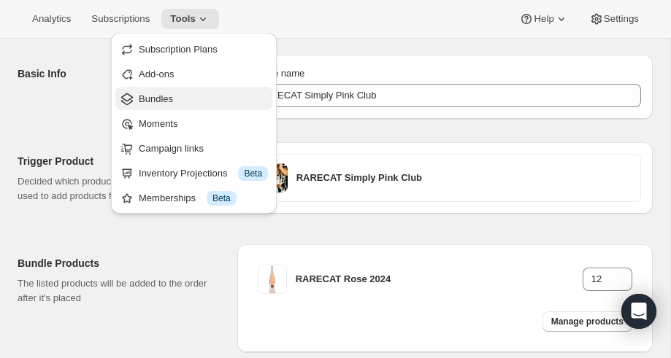
click at [148, 102] on span "Bundles" at bounding box center [156, 98] width 34 height 11
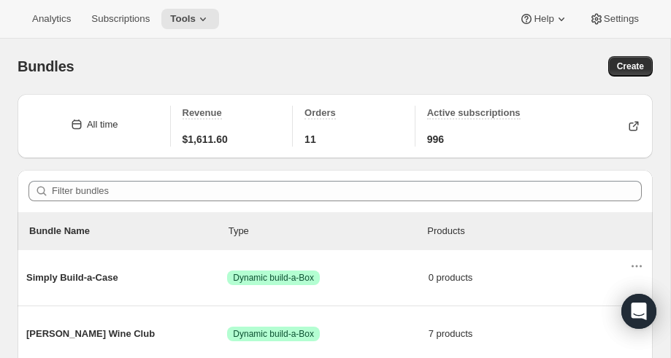
click at [319, 142] on div "11" at bounding box center [354, 139] width 101 height 15
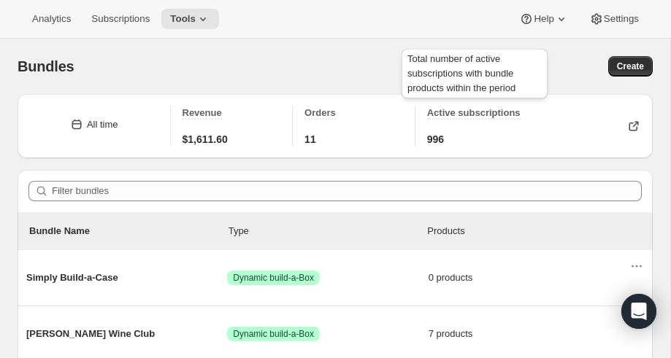
click at [470, 109] on span "Active subscriptions" at bounding box center [473, 112] width 93 height 11
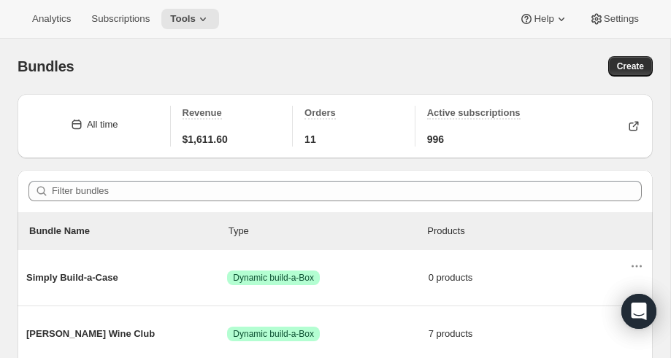
scroll to position [36, 0]
